Goal: Transaction & Acquisition: Purchase product/service

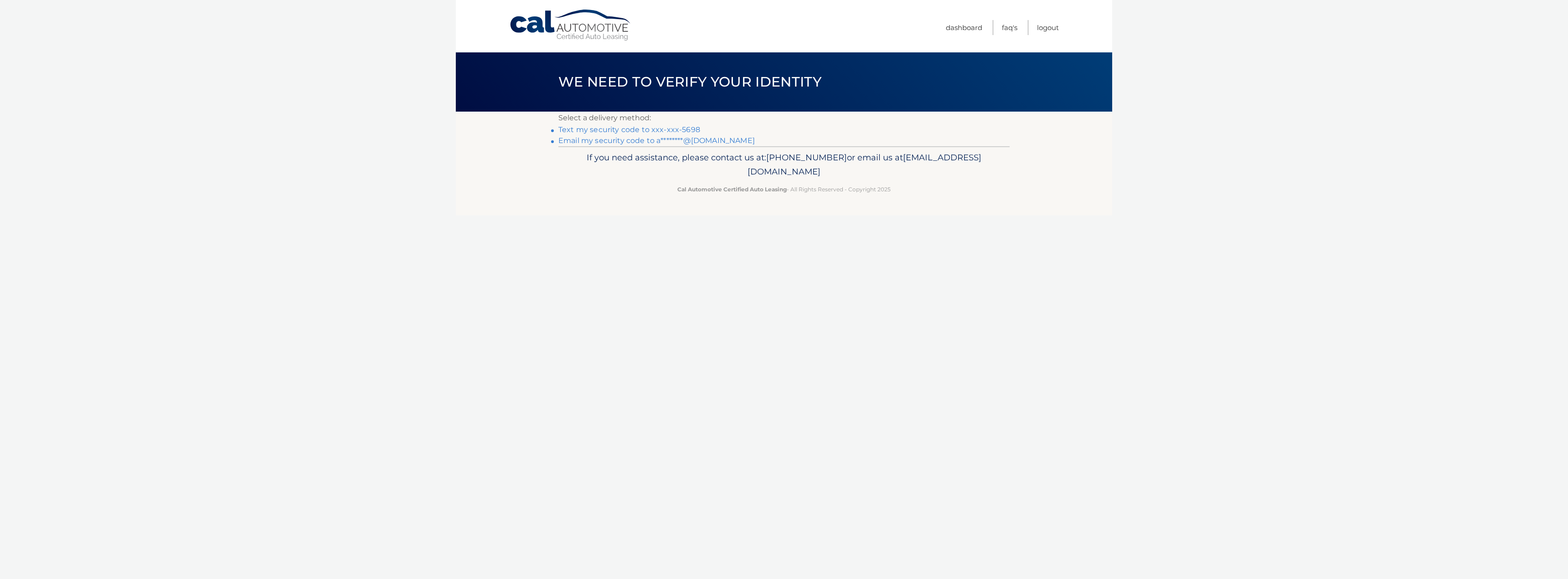
scroll to position [41, 0]
click at [648, 128] on link "Text my security code to xxx-xxx-5698" at bounding box center [630, 129] width 142 height 8
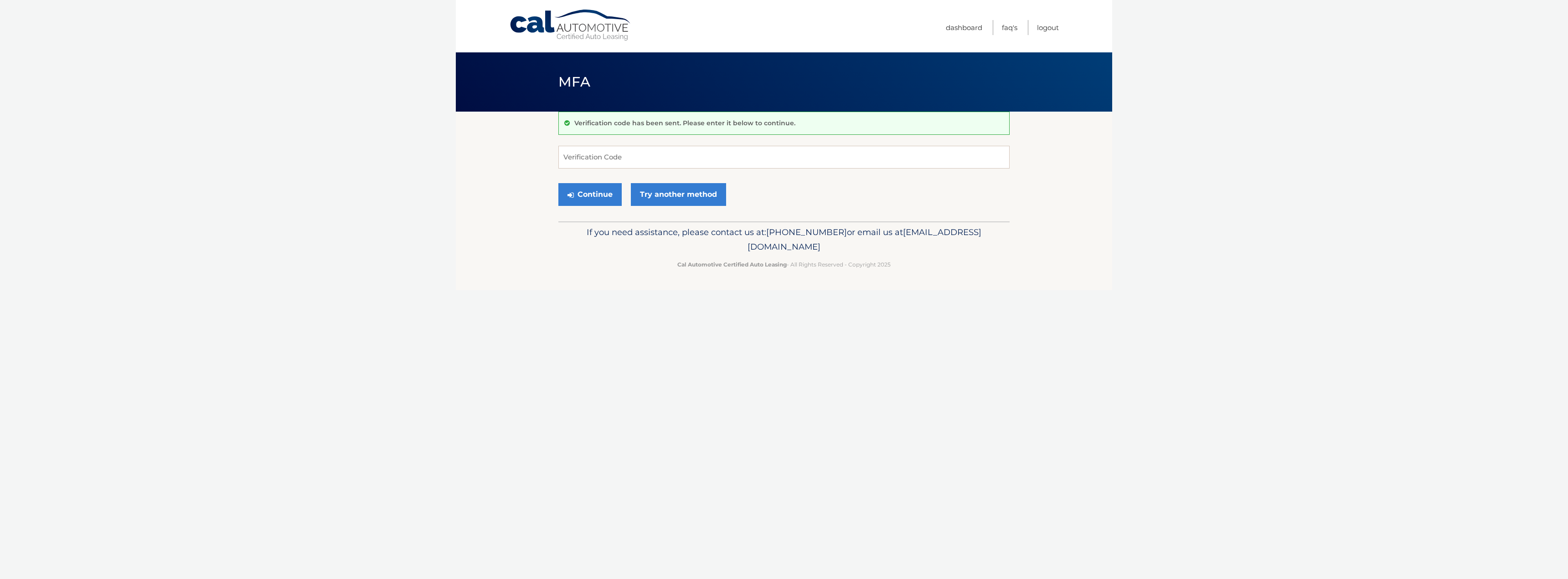
scroll to position [41, 0]
click at [589, 157] on input "Verification Code" at bounding box center [784, 157] width 451 height 23
click at [610, 162] on input "Verification Code" at bounding box center [784, 157] width 451 height 23
type input "603089"
click at [585, 193] on button "Continue" at bounding box center [590, 194] width 63 height 23
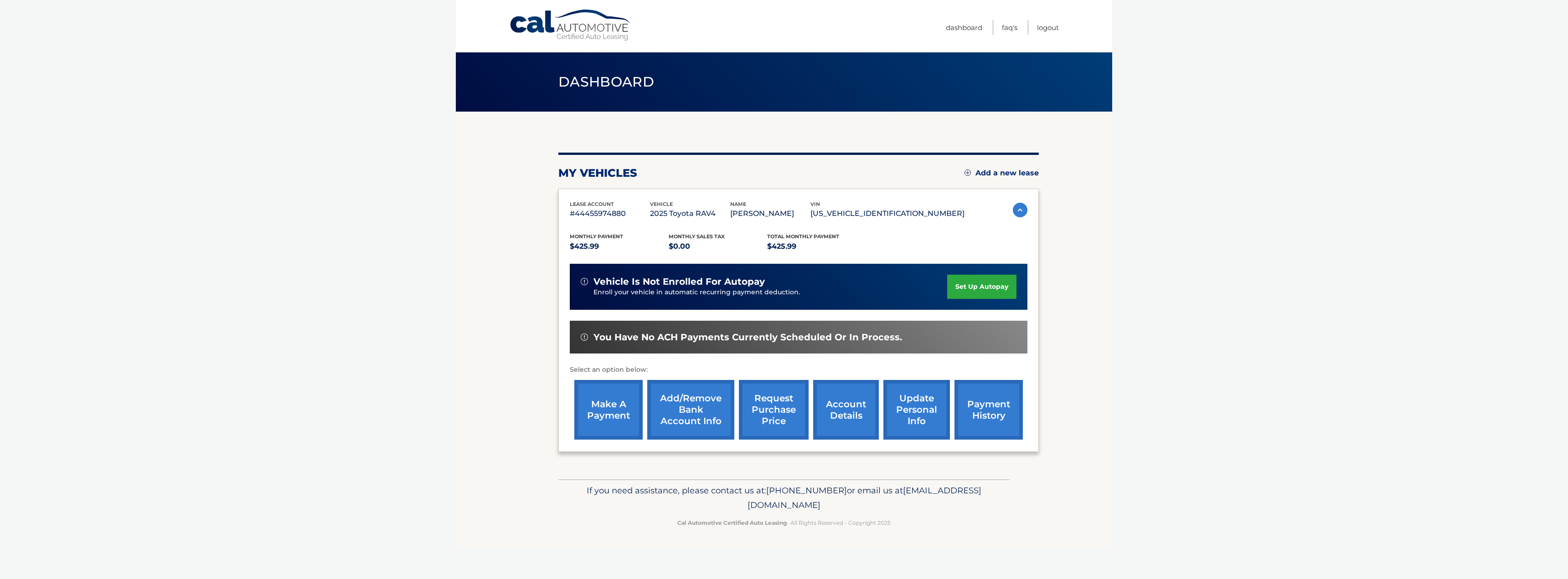
scroll to position [41, 0]
click at [603, 404] on link "make a payment" at bounding box center [608, 410] width 68 height 60
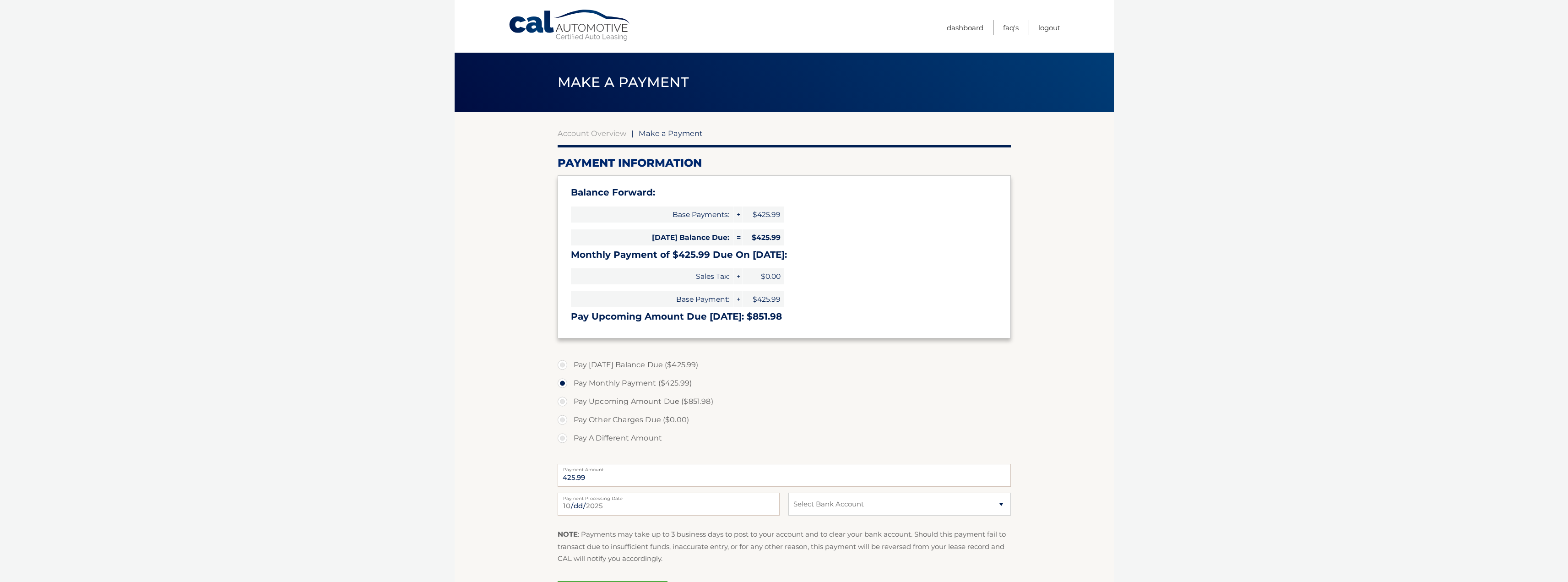
scroll to position [41, 0]
click at [562, 362] on label "Pay Today's Balance Due ($425.99)" at bounding box center [784, 365] width 453 height 18
click at [562, 362] on input "Pay Today's Balance Due ($425.99)" at bounding box center [566, 363] width 9 height 14
radio input "true"
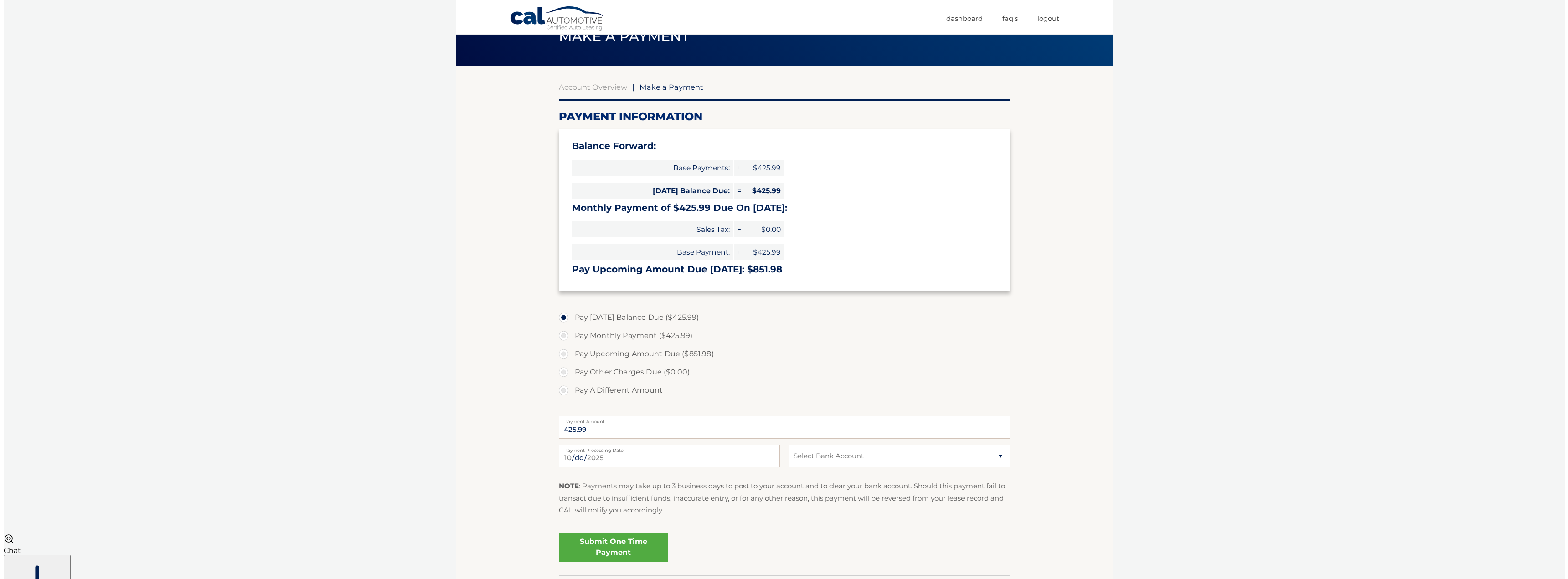
scroll to position [91, 0]
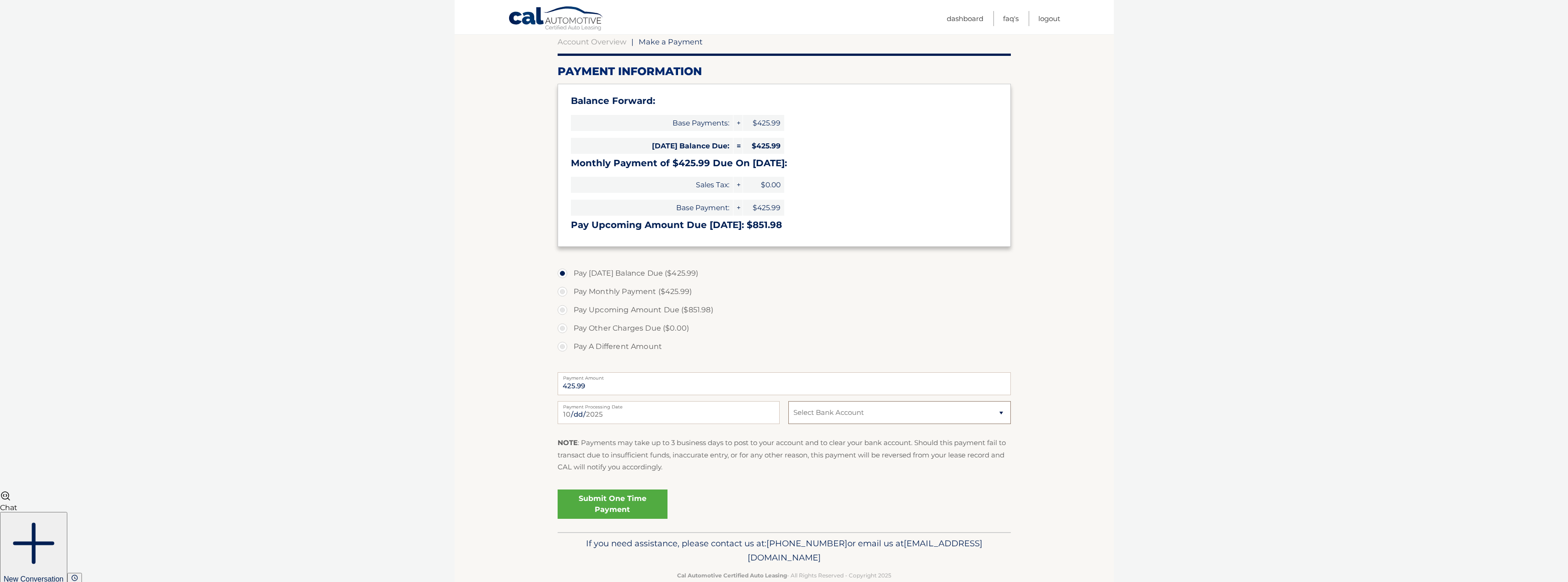
click at [848, 410] on select "Select Bank Account Checking BANK OF AMERICA, N.A. *****9841 Checking CAPITAL O…" at bounding box center [899, 412] width 222 height 23
select select "MTgyZjNiMTAtMTEwYS00NTUwLWFhOTktMzI5Yzk2YTdjNDUw"
click at [788, 401] on select "Select Bank Account Checking BANK OF AMERICA, N.A. *****9841 Checking CAPITAL O…" at bounding box center [899, 412] width 222 height 23
click at [609, 504] on link "Submit One Time Payment" at bounding box center [613, 504] width 110 height 29
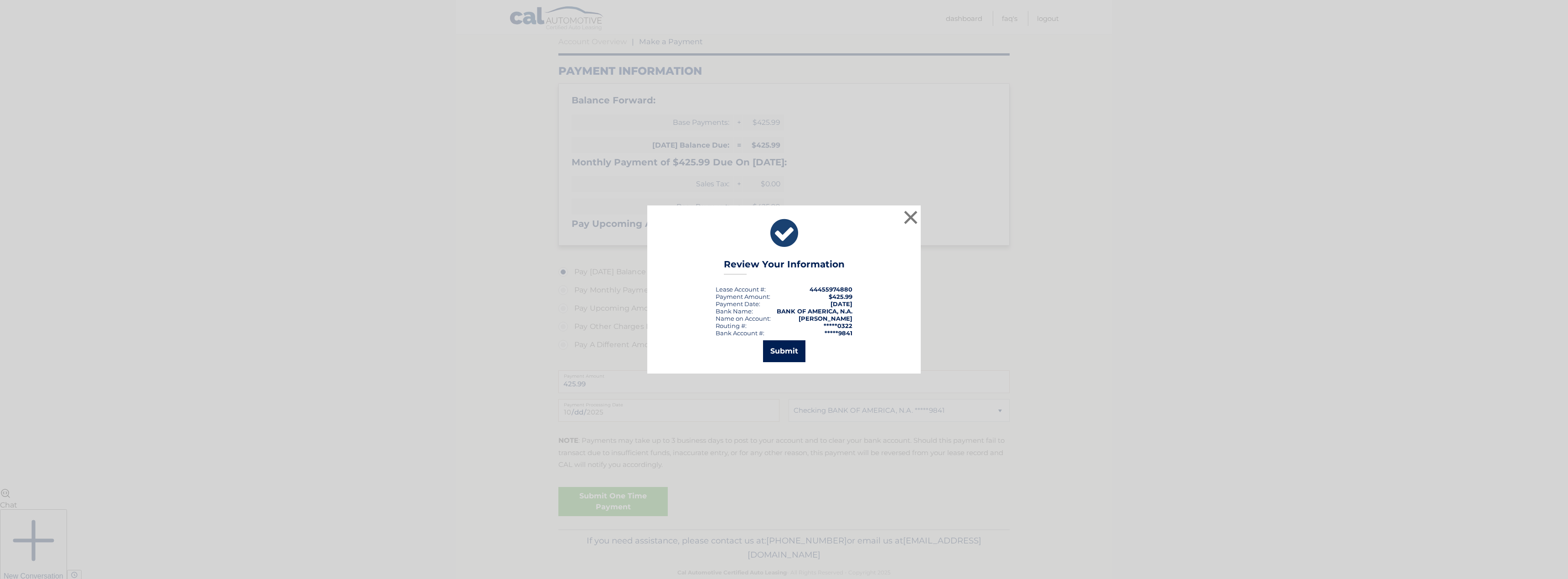
click at [787, 351] on button "Submit" at bounding box center [784, 351] width 42 height 22
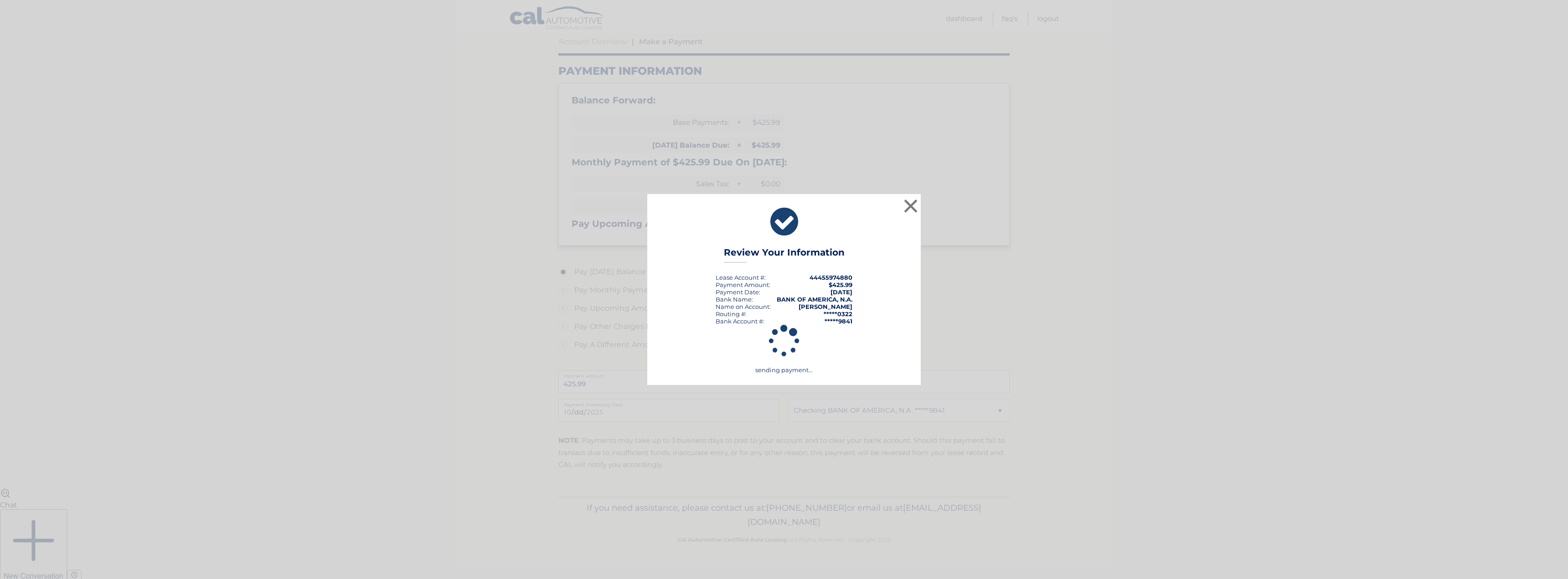
scroll to position [78, 0]
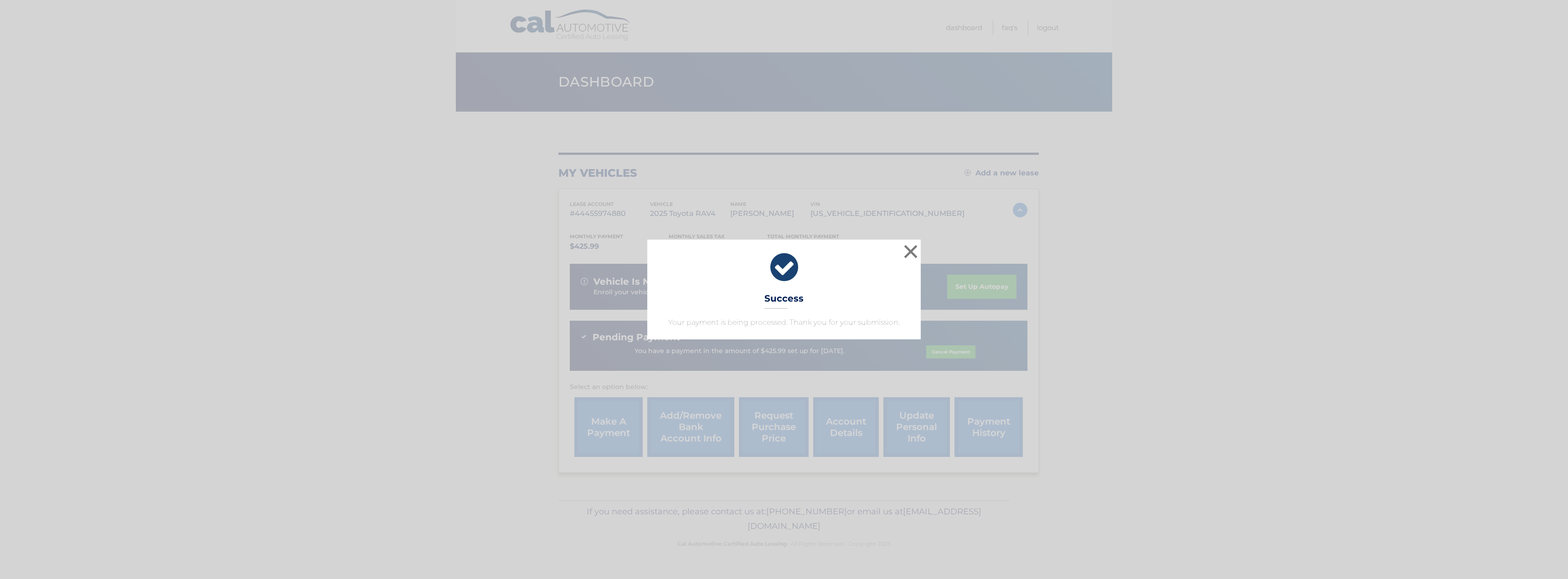
scroll to position [41, 0]
click at [912, 249] on button "×" at bounding box center [910, 251] width 18 height 18
